Goal: Task Accomplishment & Management: Manage account settings

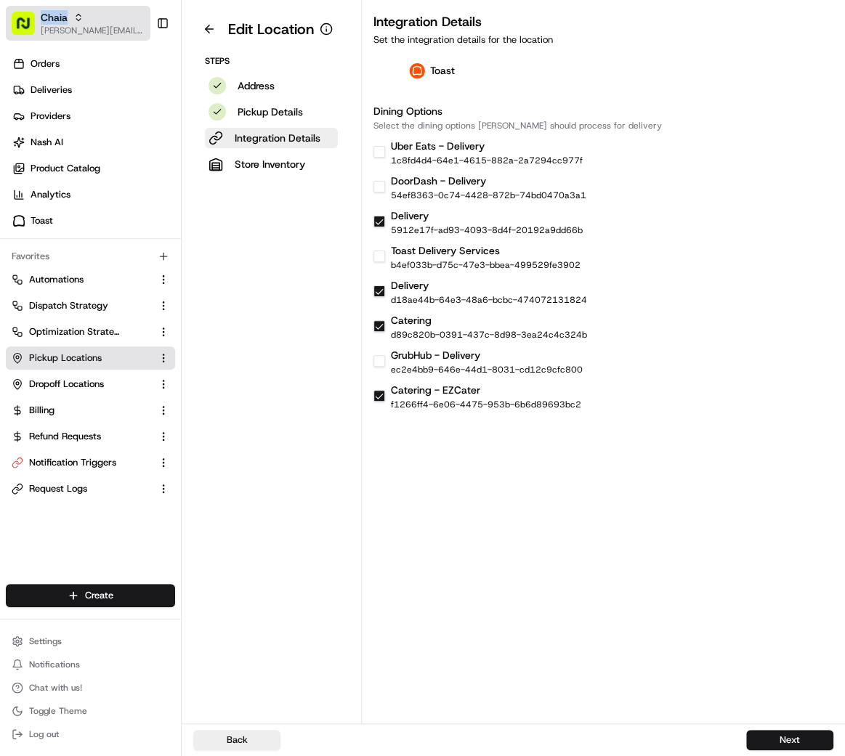
click at [62, 16] on span "Chaia" at bounding box center [54, 17] width 27 height 15
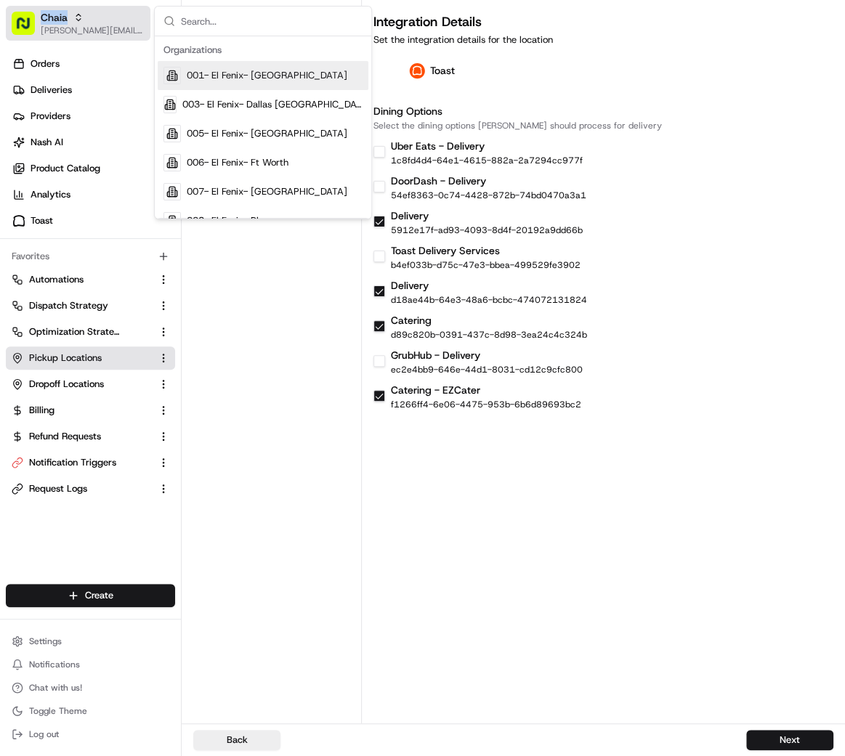
click at [62, 16] on span "Chaia" at bounding box center [54, 17] width 27 height 15
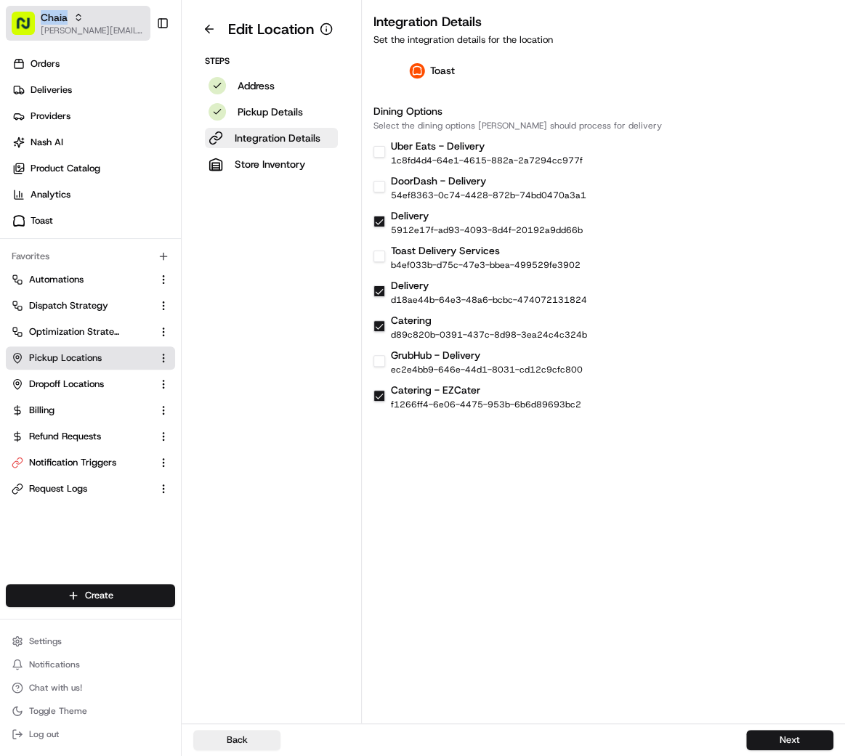
click at [62, 16] on span "Chaia" at bounding box center [54, 17] width 27 height 15
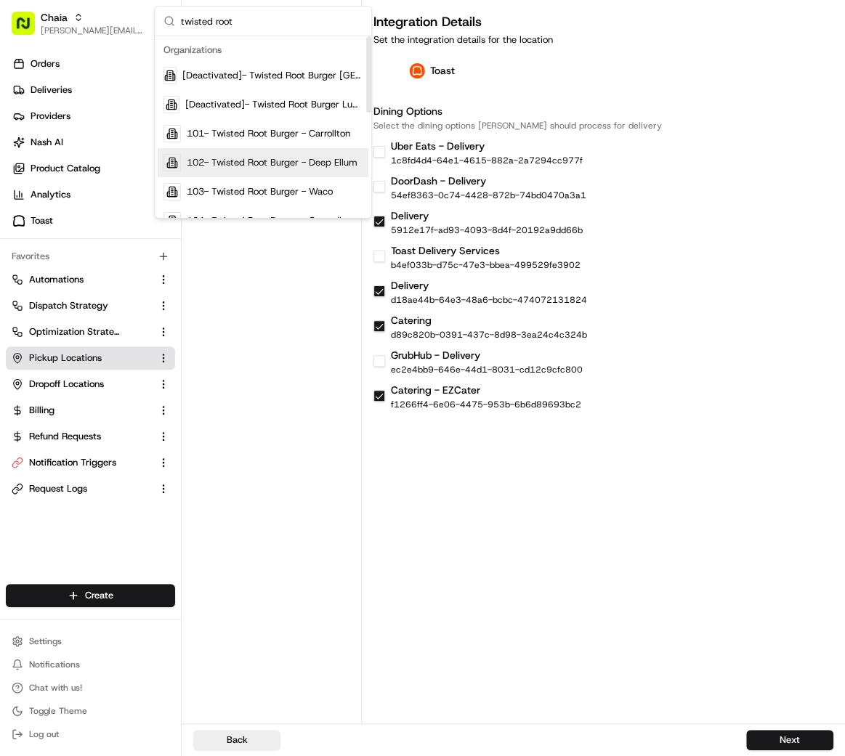
type input "twisted root"
click at [296, 163] on span "102- Twisted Root Burger - Deep Ellum" at bounding box center [272, 162] width 171 height 13
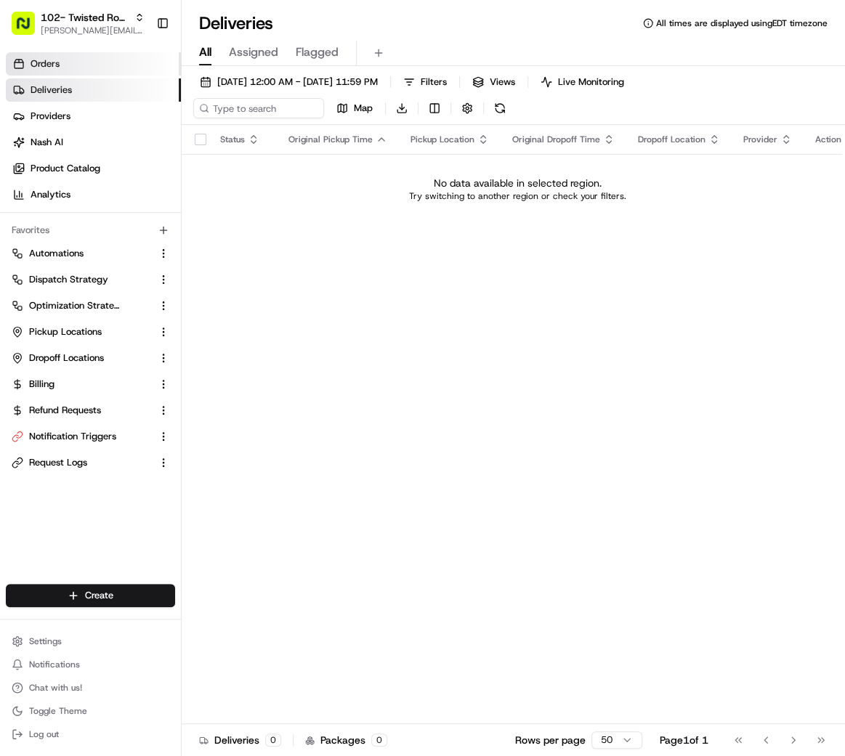
click at [118, 65] on link "Orders" at bounding box center [93, 63] width 175 height 23
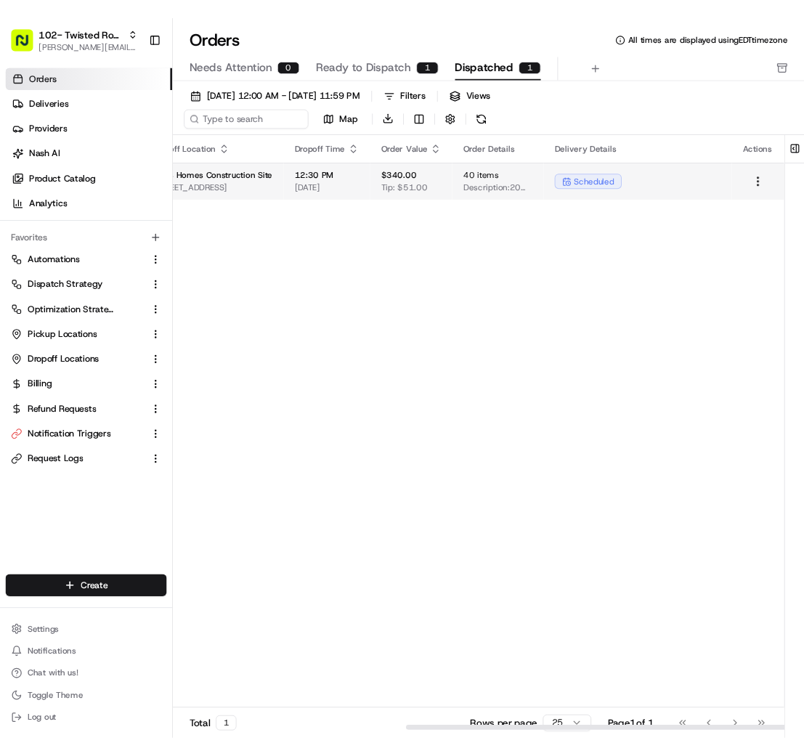
scroll to position [0, 395]
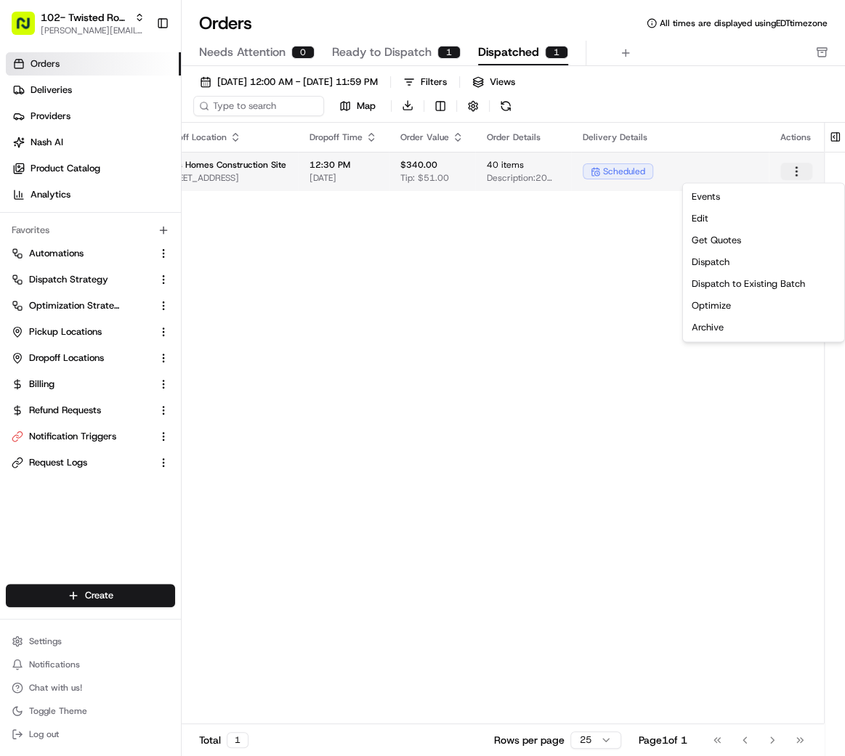
click at [796, 172] on html "102- Twisted Root Burger - Deep Ellum mariam@usenash.com Toggle Sidebar Orders …" at bounding box center [422, 378] width 845 height 756
click at [414, 189] on html "102- Twisted Root Burger - Deep Ellum mariam@usenash.com Toggle Sidebar Orders …" at bounding box center [422, 378] width 845 height 756
click at [414, 183] on td "$340.00 Tip: $51.00" at bounding box center [432, 171] width 86 height 39
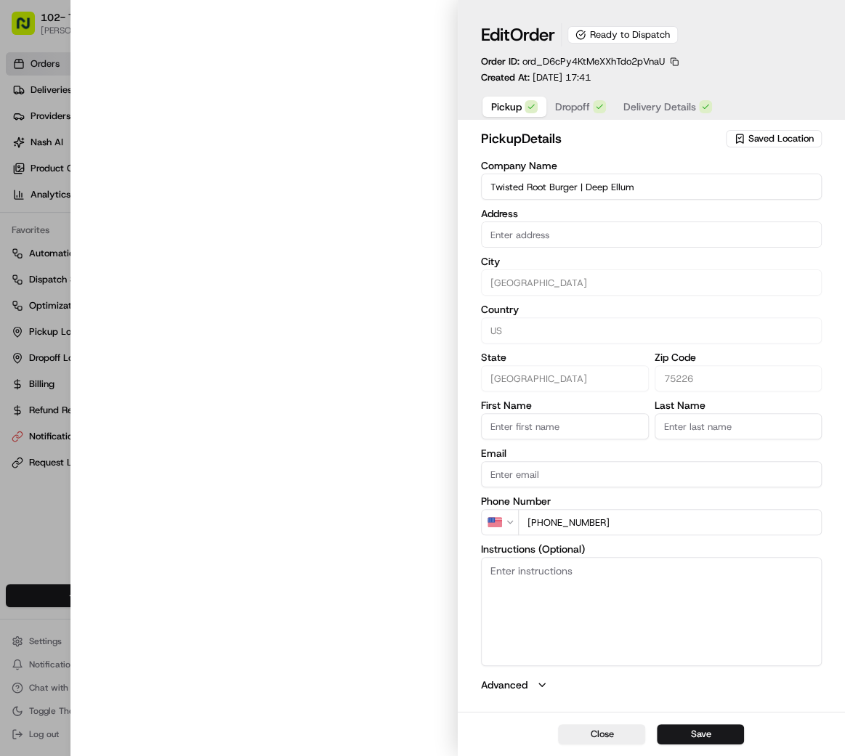
type input "2615 Commerce St, Dallas, TX 75226, USA."
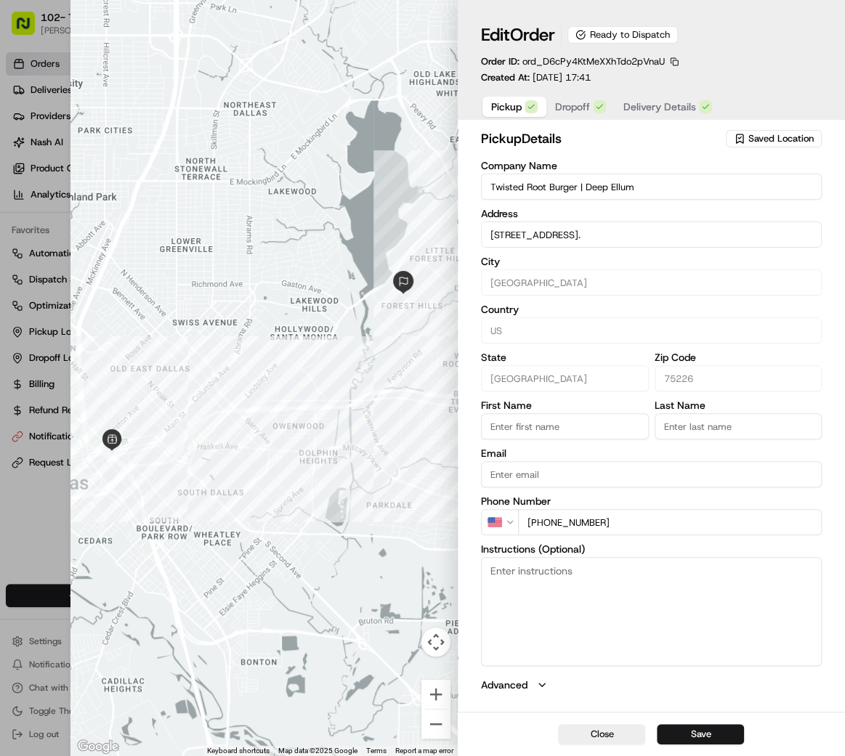
click at [574, 110] on span "Dropoff" at bounding box center [572, 107] width 35 height 15
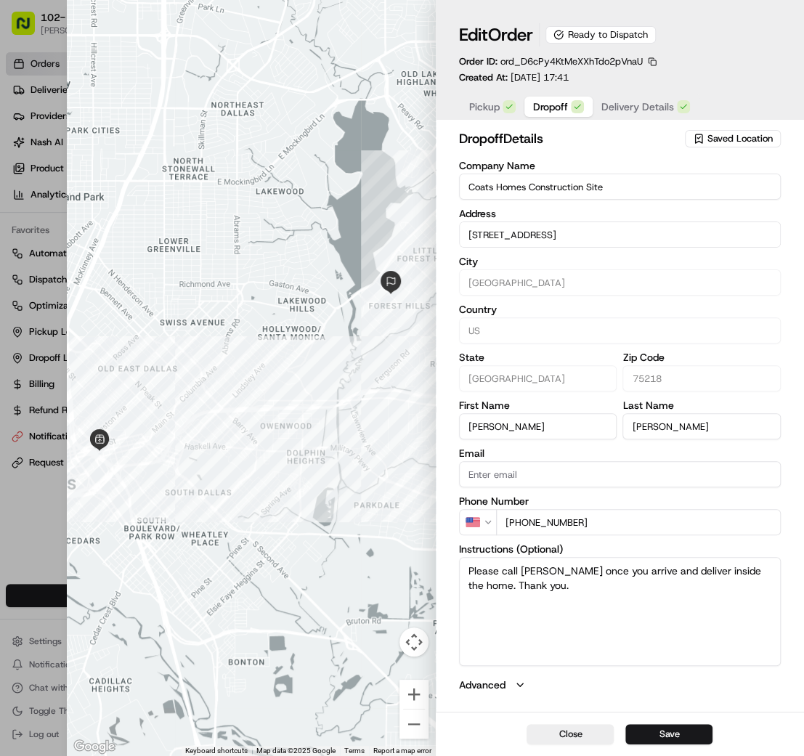
click at [662, 107] on span "Delivery Details" at bounding box center [638, 107] width 73 height 15
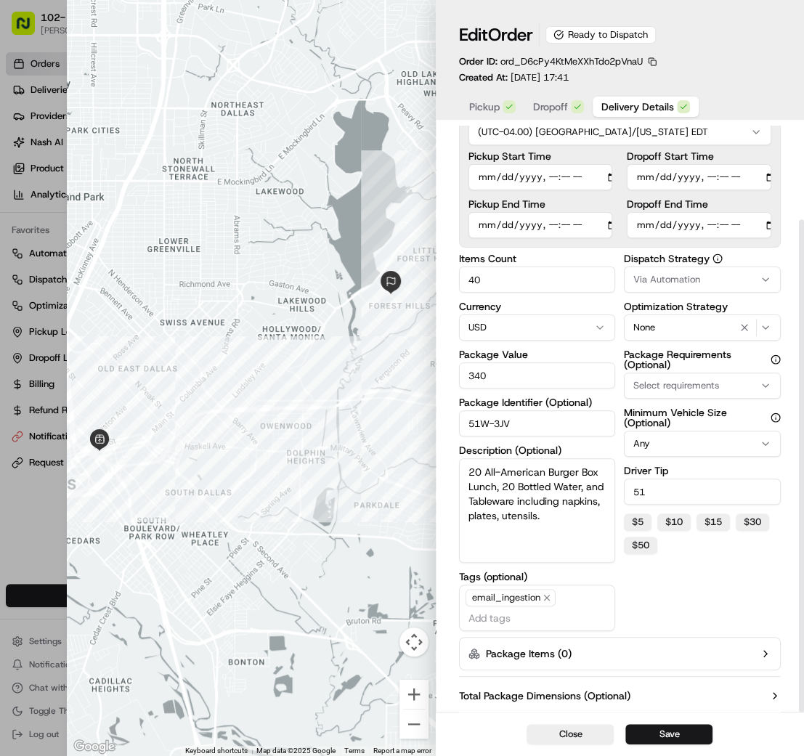
scroll to position [112, 0]
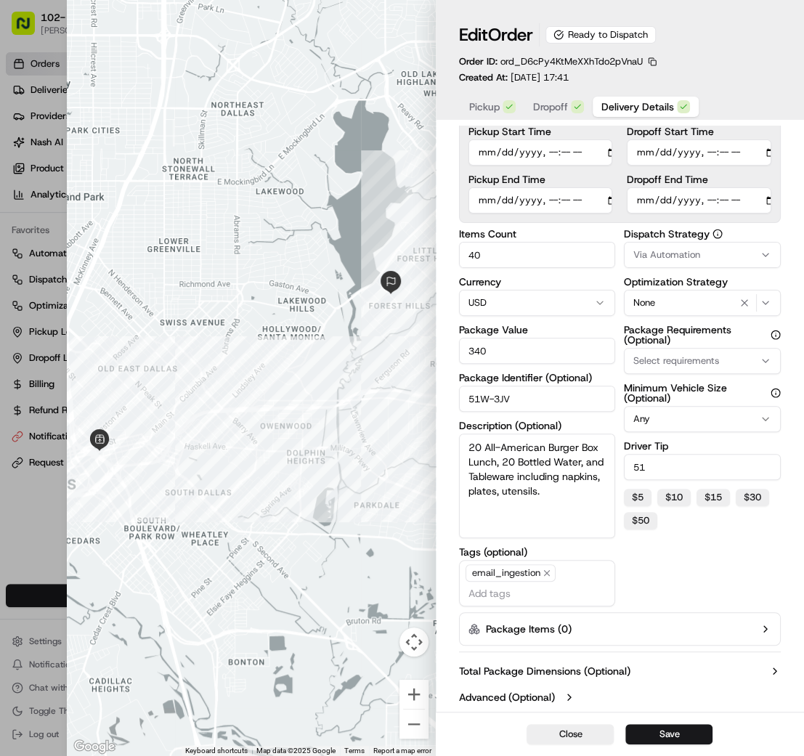
click at [767, 267] on button "Via Automation" at bounding box center [702, 255] width 157 height 26
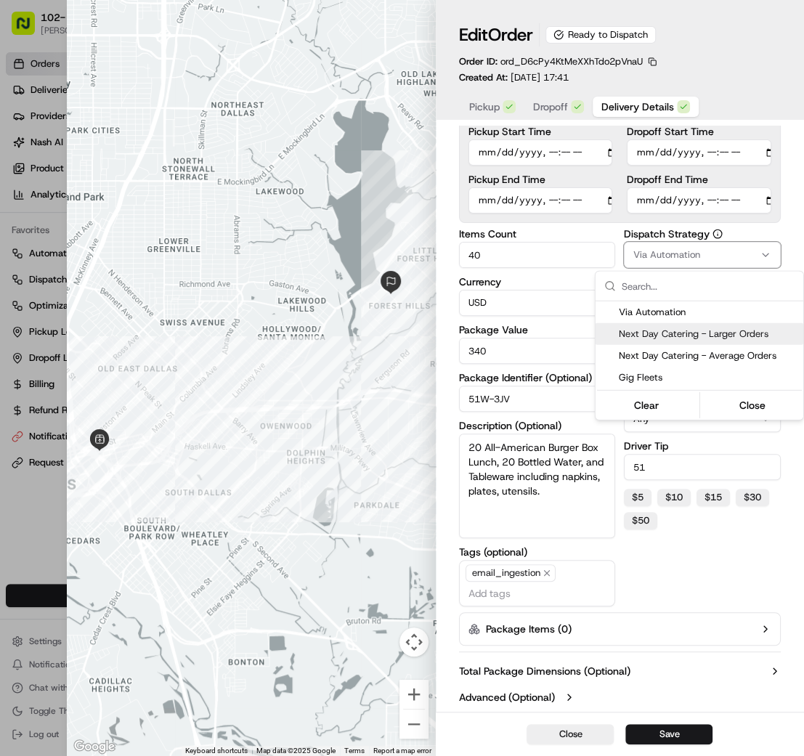
click at [748, 332] on span "Next Day Catering - Larger Orders" at bounding box center [708, 334] width 179 height 13
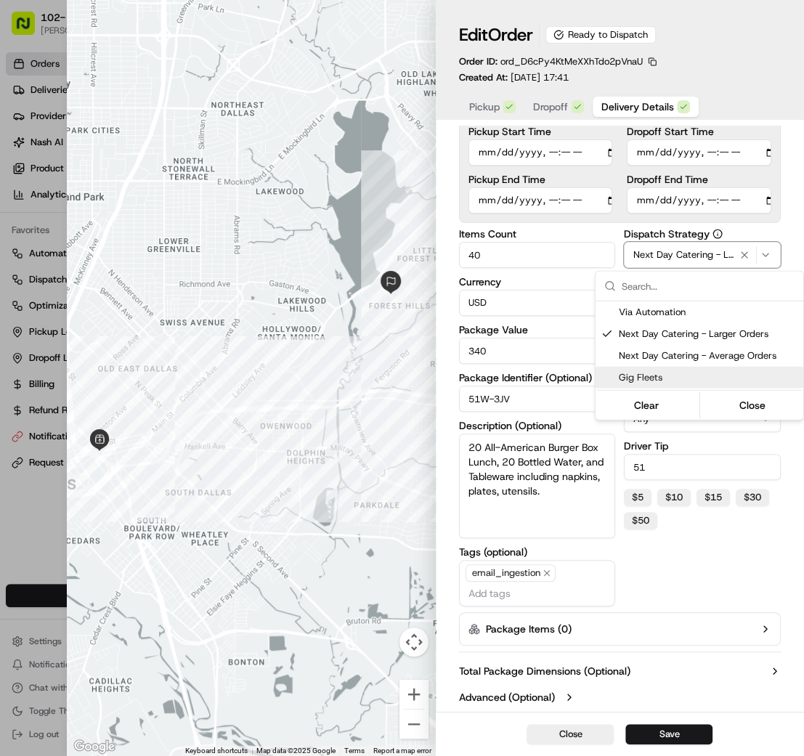
click at [671, 729] on div at bounding box center [402, 378] width 804 height 756
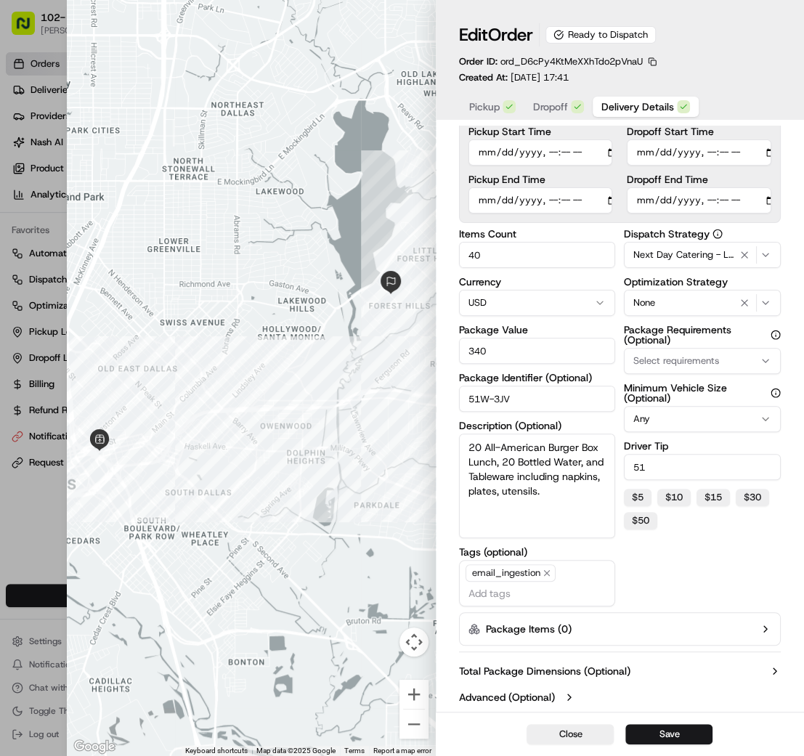
click at [671, 729] on button "Save" at bounding box center [669, 735] width 87 height 20
type input "1"
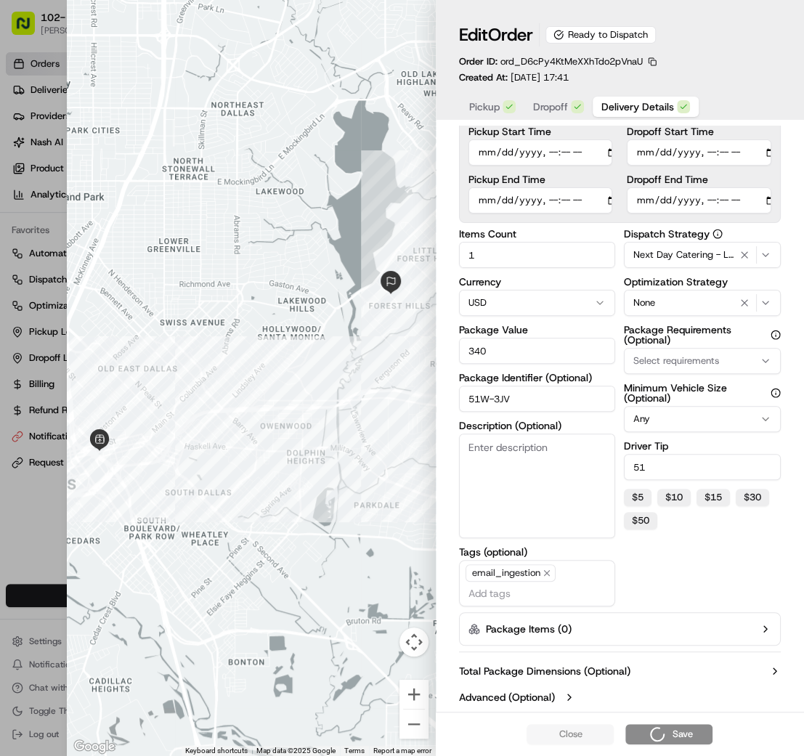
scroll to position [0, 0]
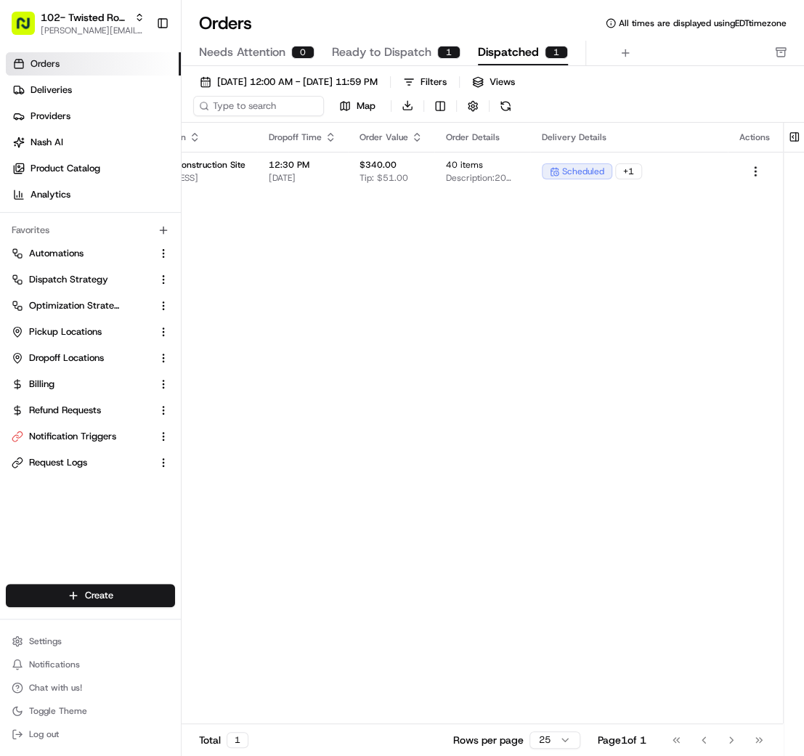
click at [394, 54] on span "Ready to Dispatch" at bounding box center [382, 52] width 100 height 17
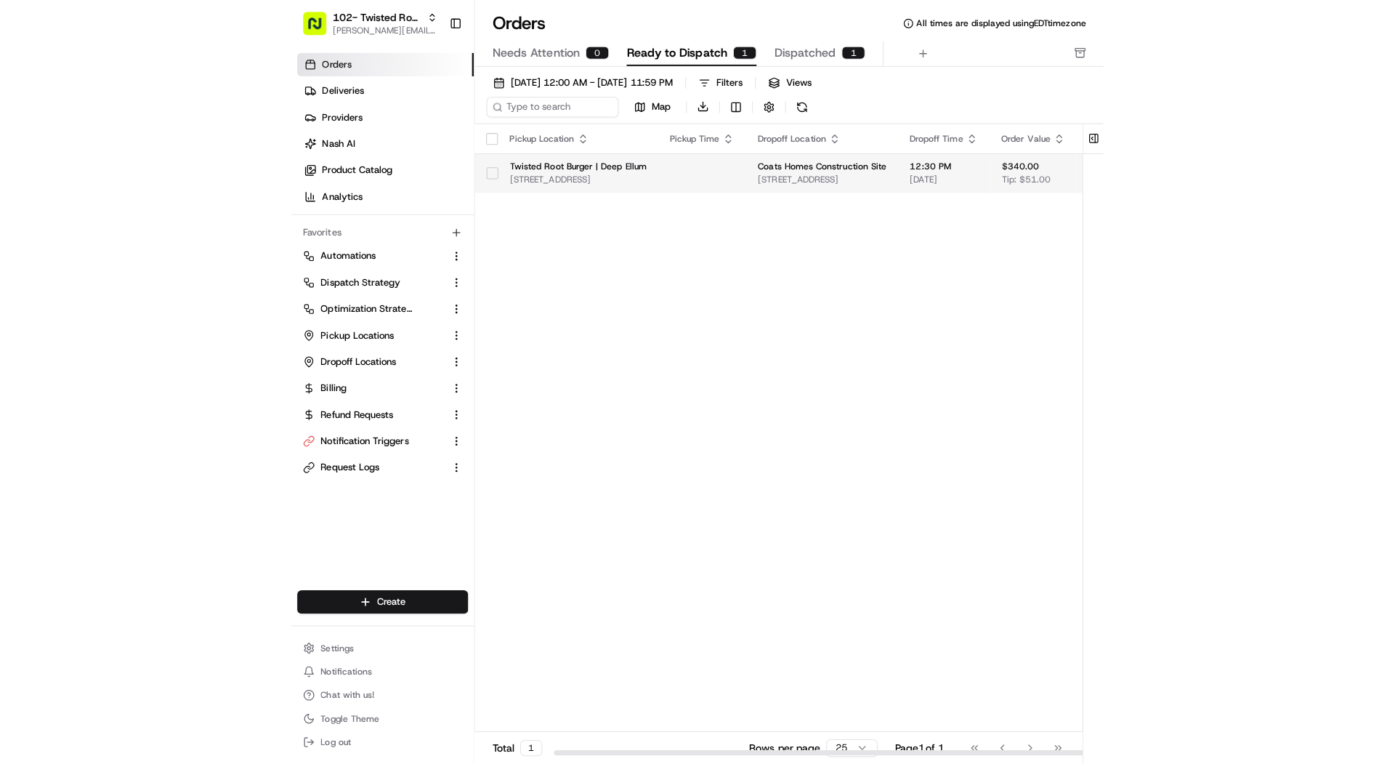
scroll to position [0, 544]
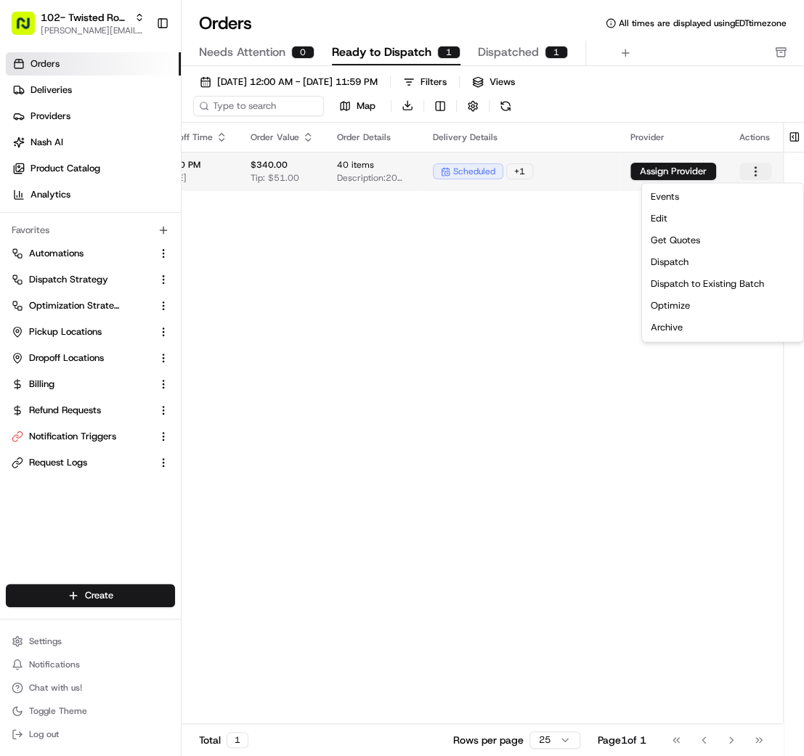
click at [756, 169] on html "102- Twisted Root Burger - Deep Ellum mariam@usenash.com Toggle Sidebar Orders …" at bounding box center [402, 378] width 804 height 756
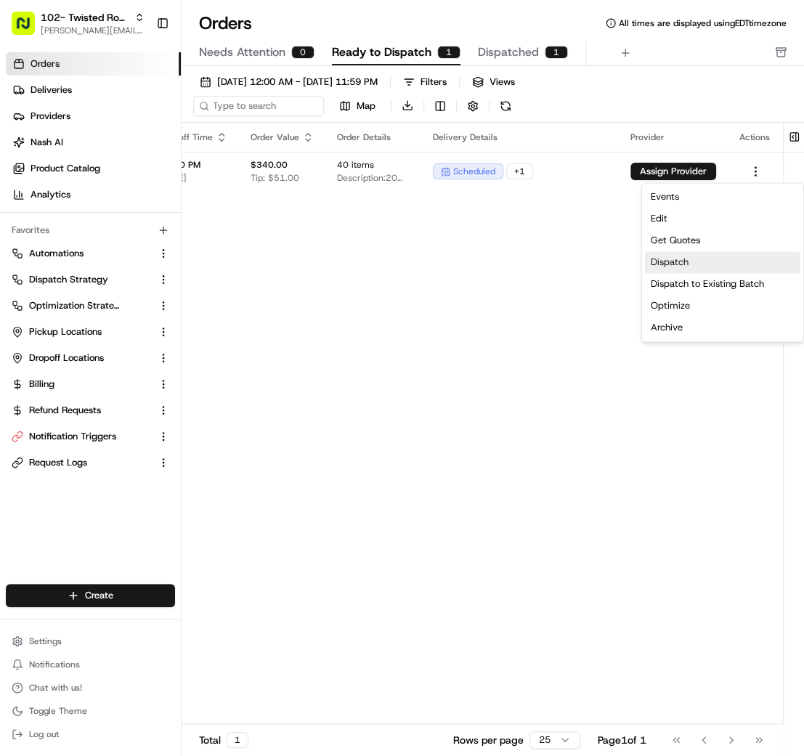
click at [732, 270] on div "Dispatch" at bounding box center [723, 262] width 156 height 22
